Goal: Answer question/provide support

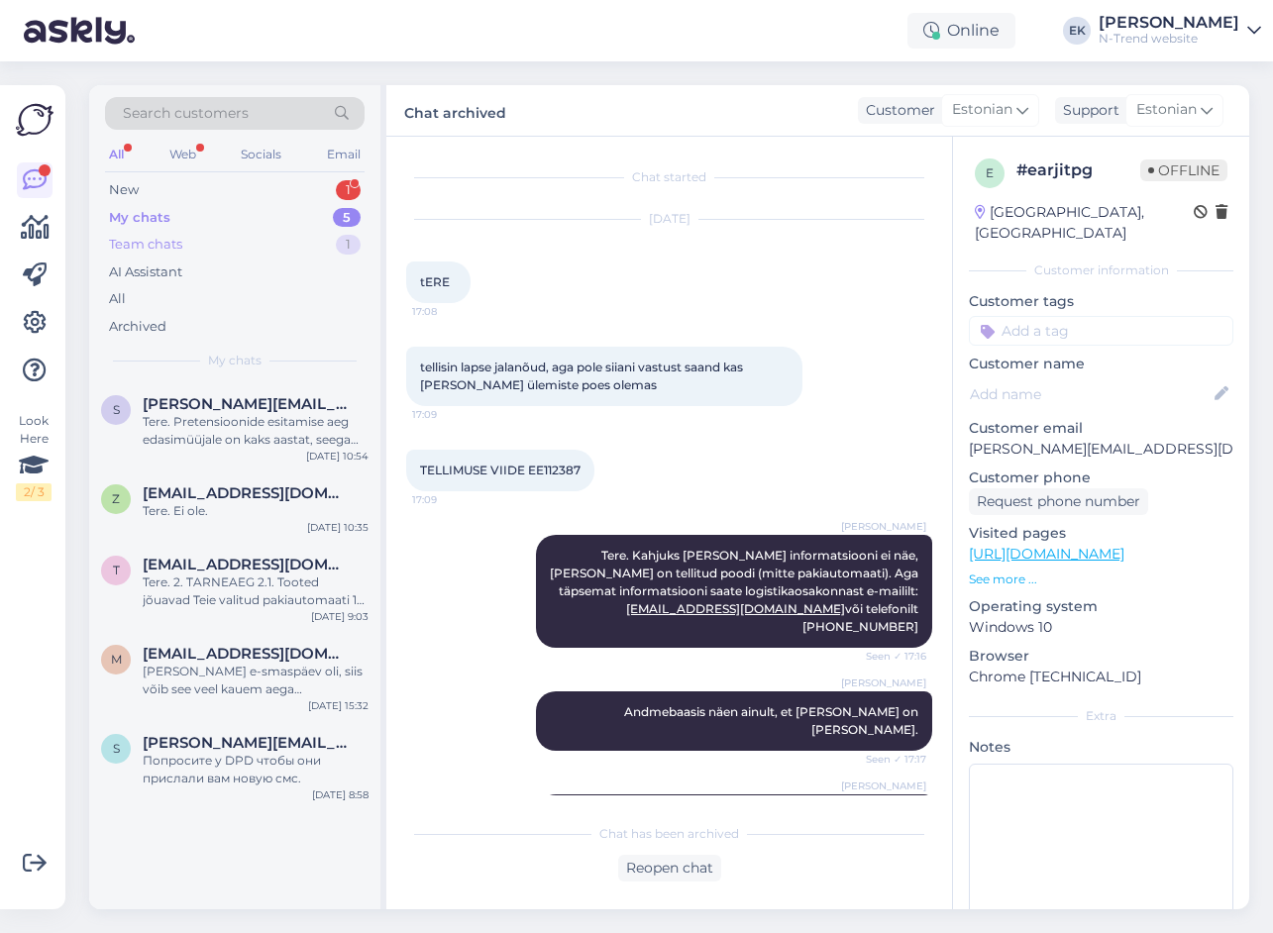
scroll to position [141, 0]
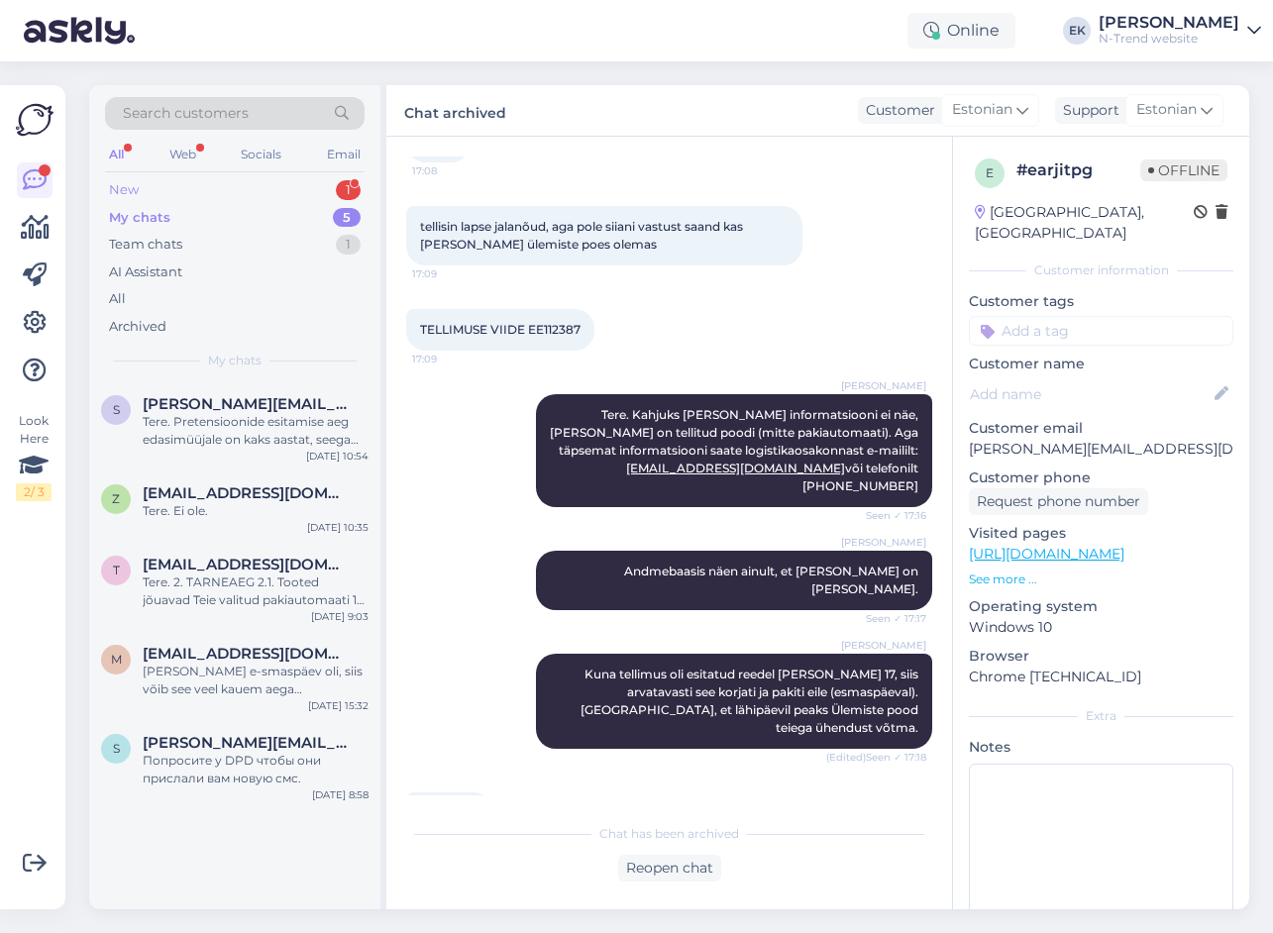
click at [136, 187] on div "New" at bounding box center [124, 190] width 30 height 20
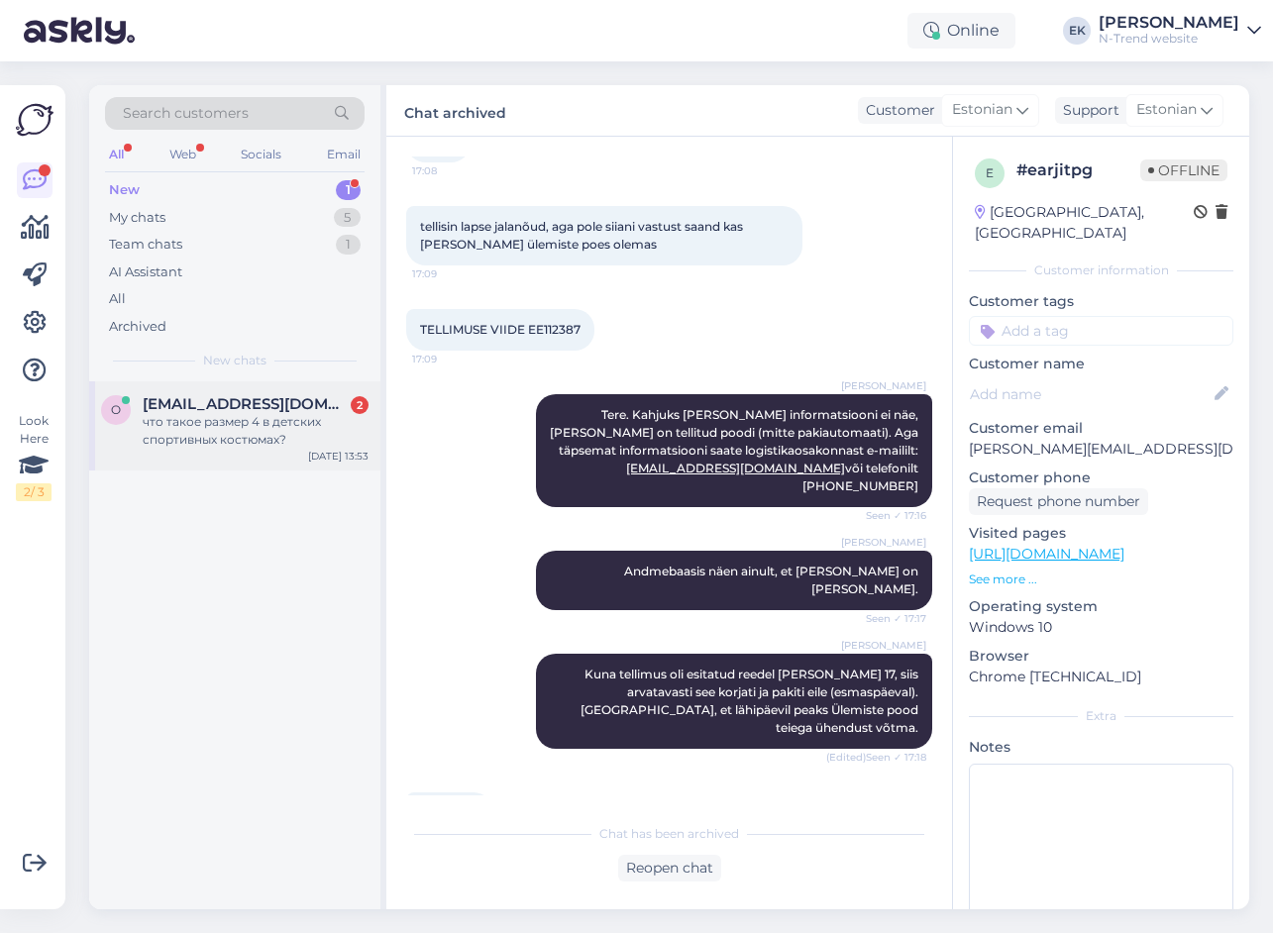
click at [227, 422] on div "что такое размер 4 в детских спортивных костюмах?" at bounding box center [256, 431] width 226 height 36
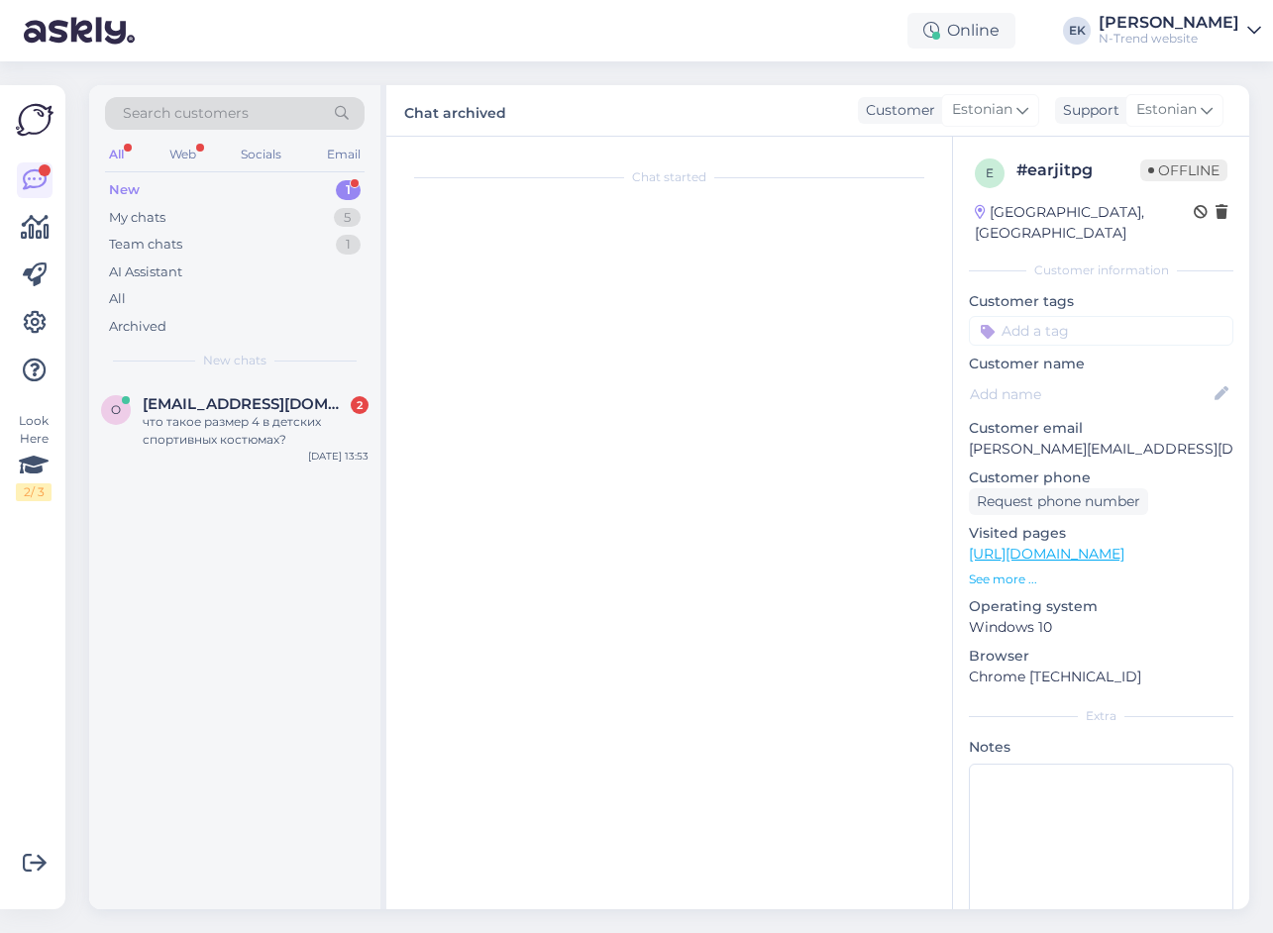
scroll to position [0, 0]
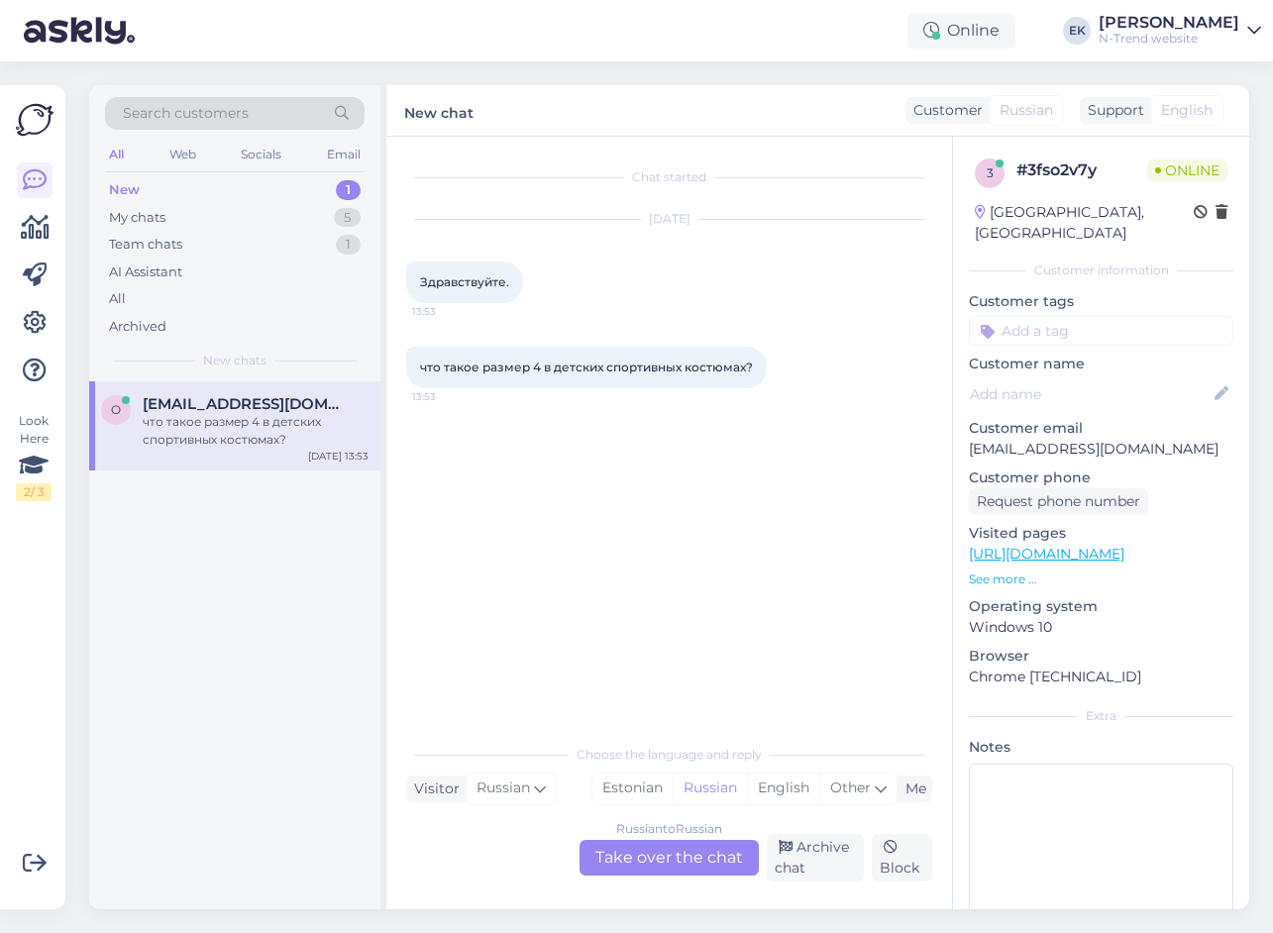
click at [458, 287] on span "Здравствуйте." at bounding box center [464, 281] width 89 height 15
copy span "Здравствуйте"
click at [662, 856] on div "Russian to Russian Take over the chat" at bounding box center [669, 858] width 179 height 36
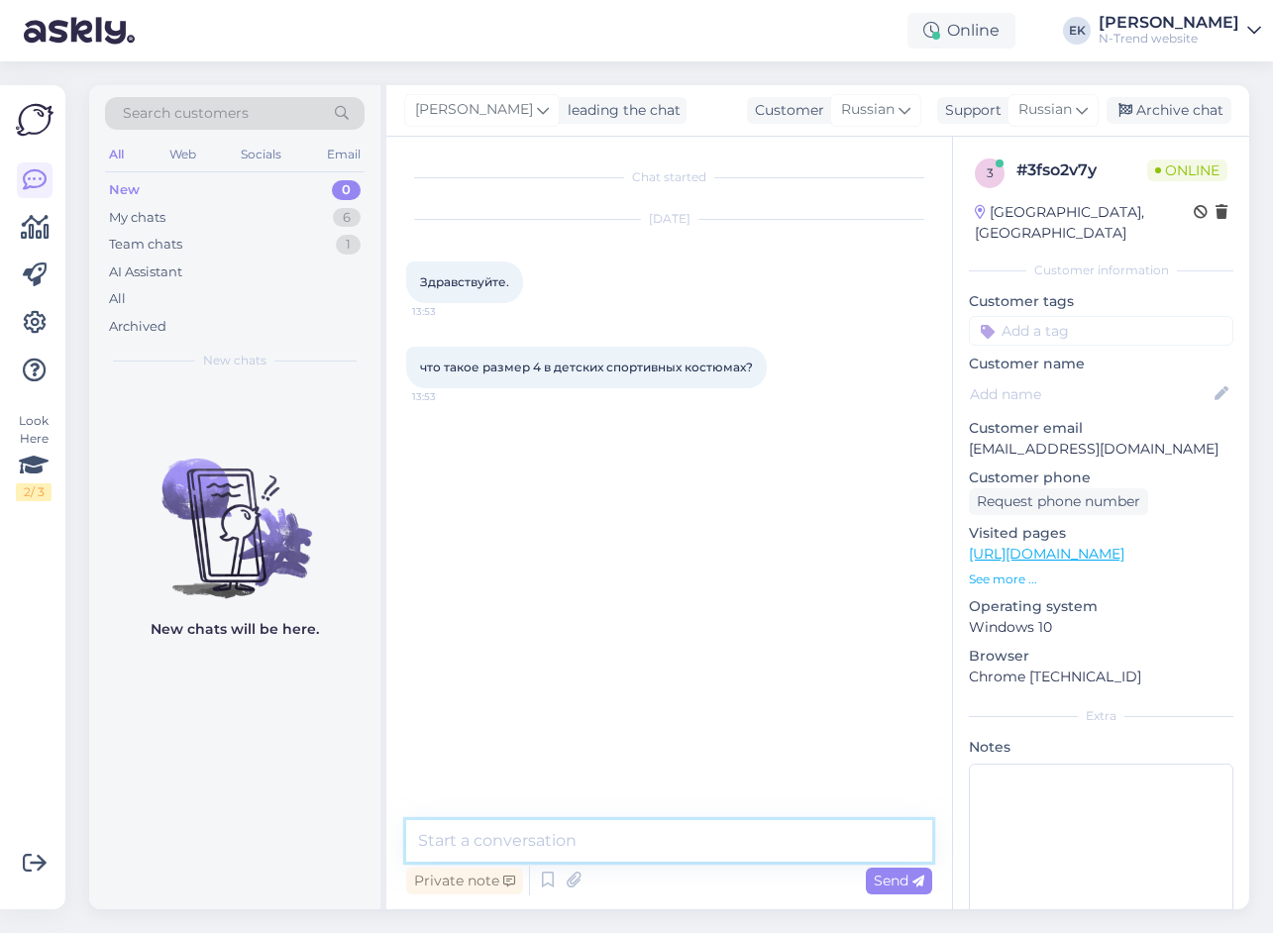
click at [563, 836] on textarea at bounding box center [669, 841] width 526 height 42
paste textarea "Здравствуйте"
type textarea "Здравствуйте."
click at [1019, 545] on link "[URL][DOMAIN_NAME]" at bounding box center [1047, 554] width 156 height 18
click at [616, 846] on textarea at bounding box center [669, 841] width 526 height 42
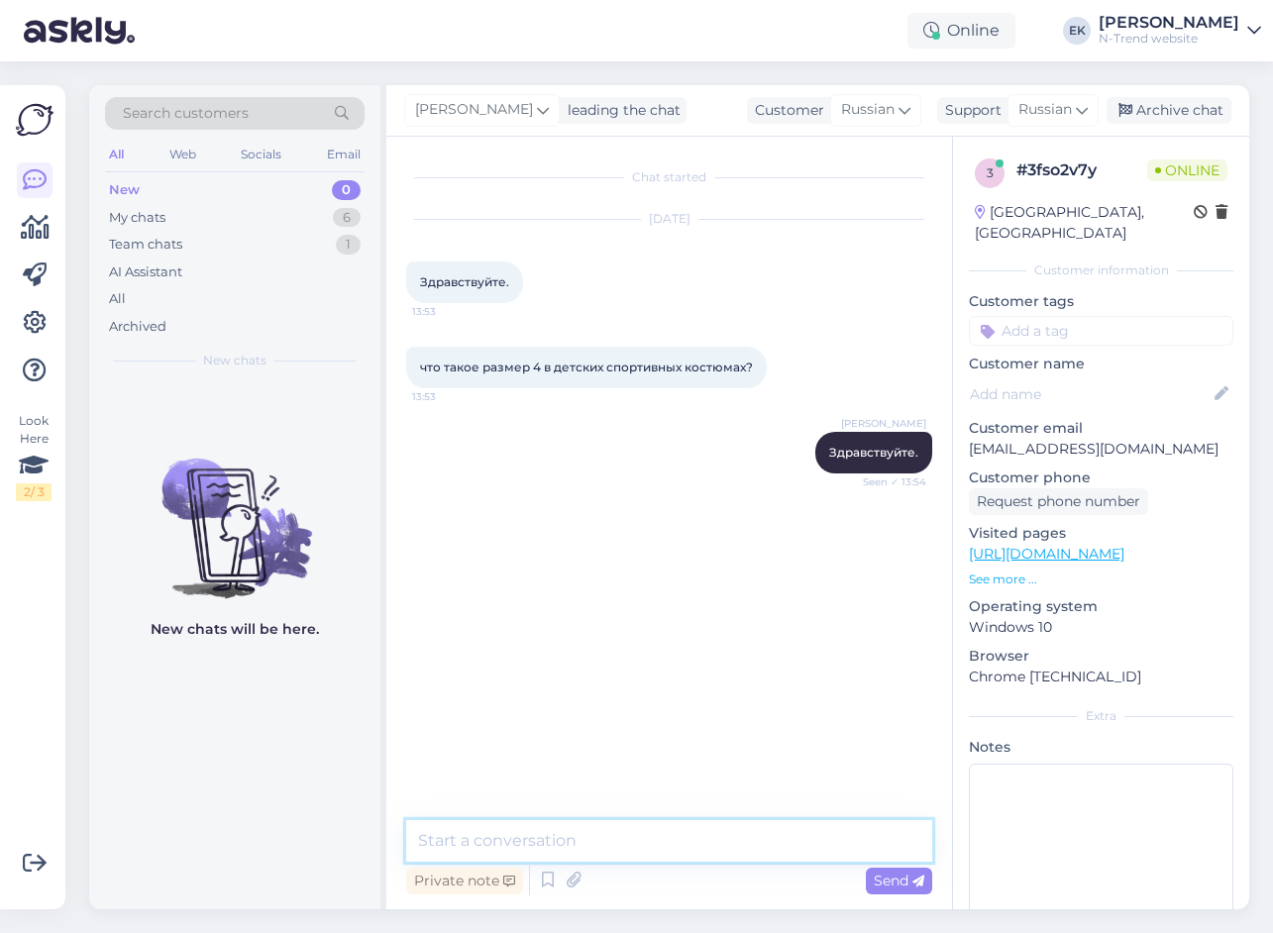
paste textarea "размер 4 означает возраст в годах."
type textarea "размер 4 означает возраст в годах."
drag, startPoint x: 757, startPoint y: 839, endPoint x: 805, endPoint y: 827, distance: 49.0
click at [757, 838] on textarea at bounding box center [669, 841] width 526 height 42
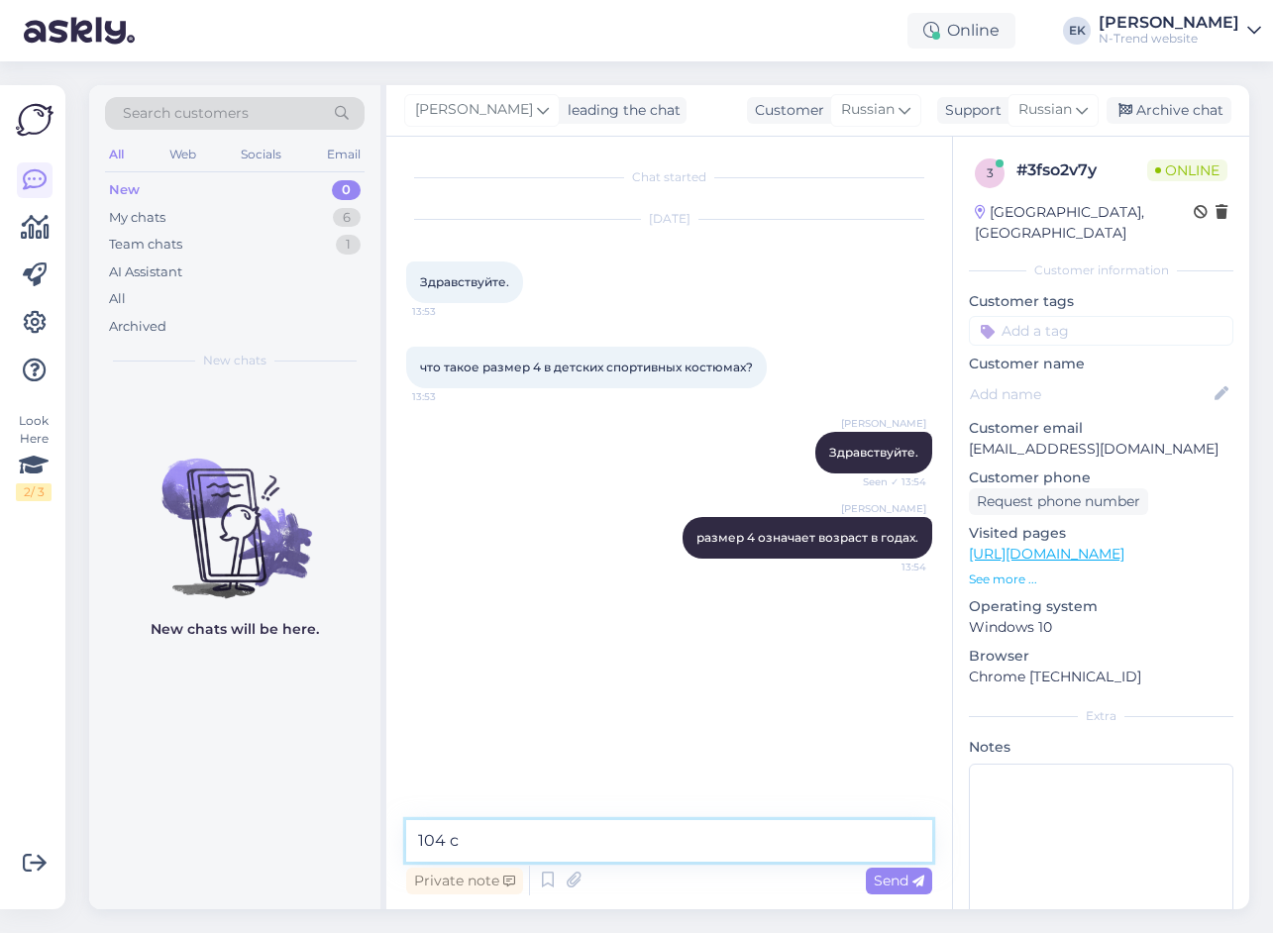
type textarea "104 cm"
